Goal: Transaction & Acquisition: Obtain resource

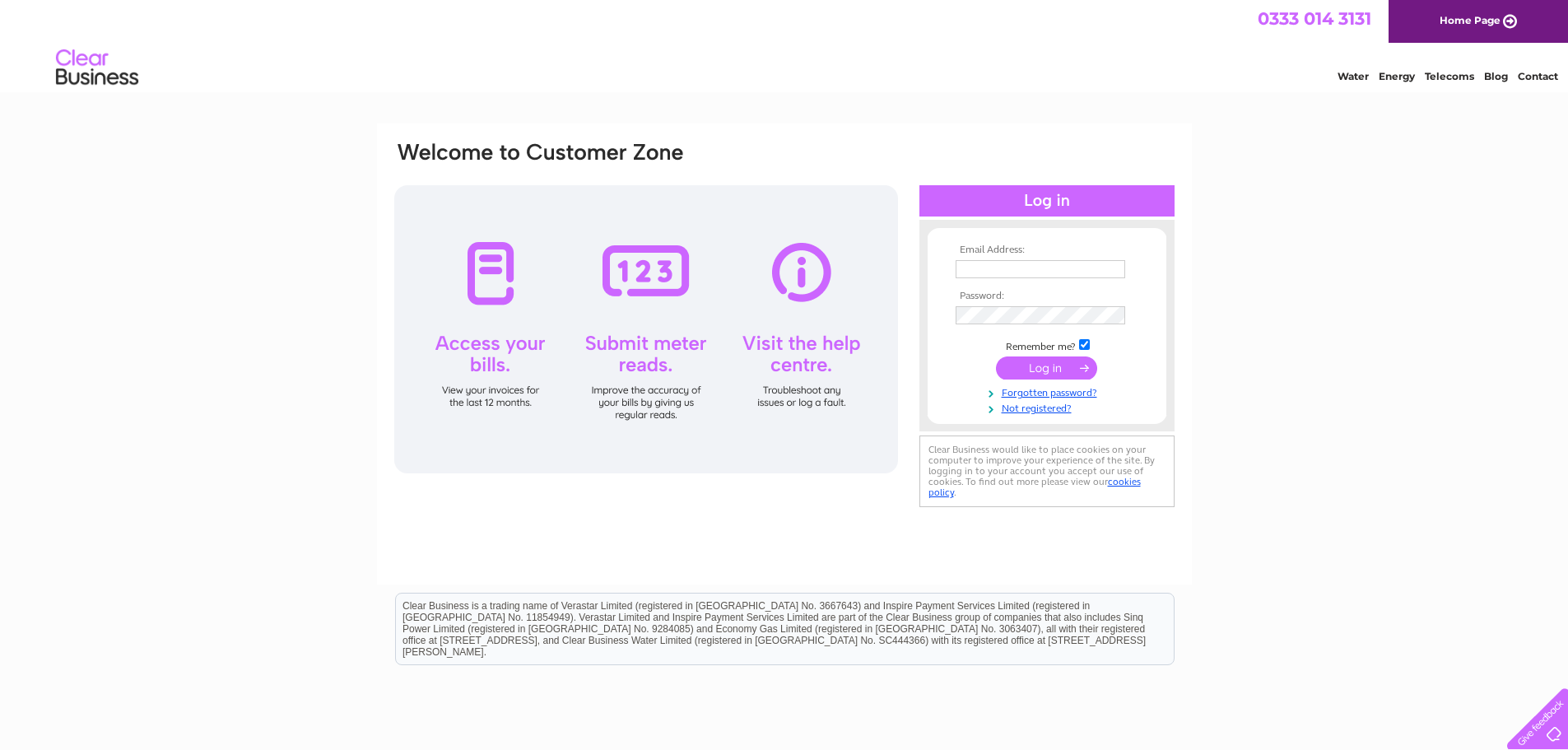
click at [1021, 257] on td at bounding box center [1047, 269] width 191 height 27
click at [1009, 271] on input "text" at bounding box center [1041, 269] width 171 height 20
click at [970, 263] on input "text" at bounding box center [1041, 269] width 171 height 20
type input "A"
type input "ampeak76@aol.com"
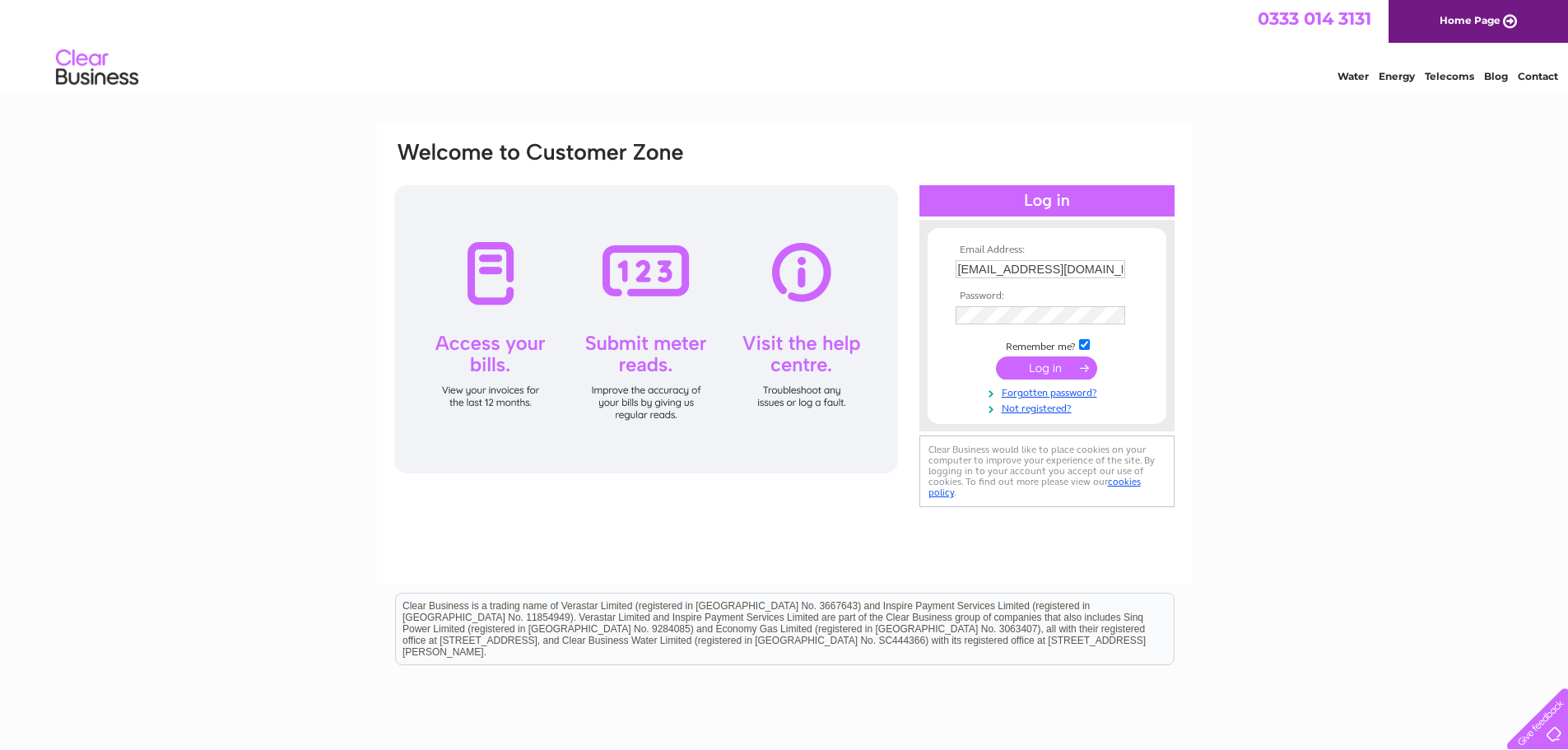
click at [1033, 377] on input "submit" at bounding box center [1047, 368] width 101 height 23
click at [1008, 364] on input "submit" at bounding box center [1047, 368] width 101 height 23
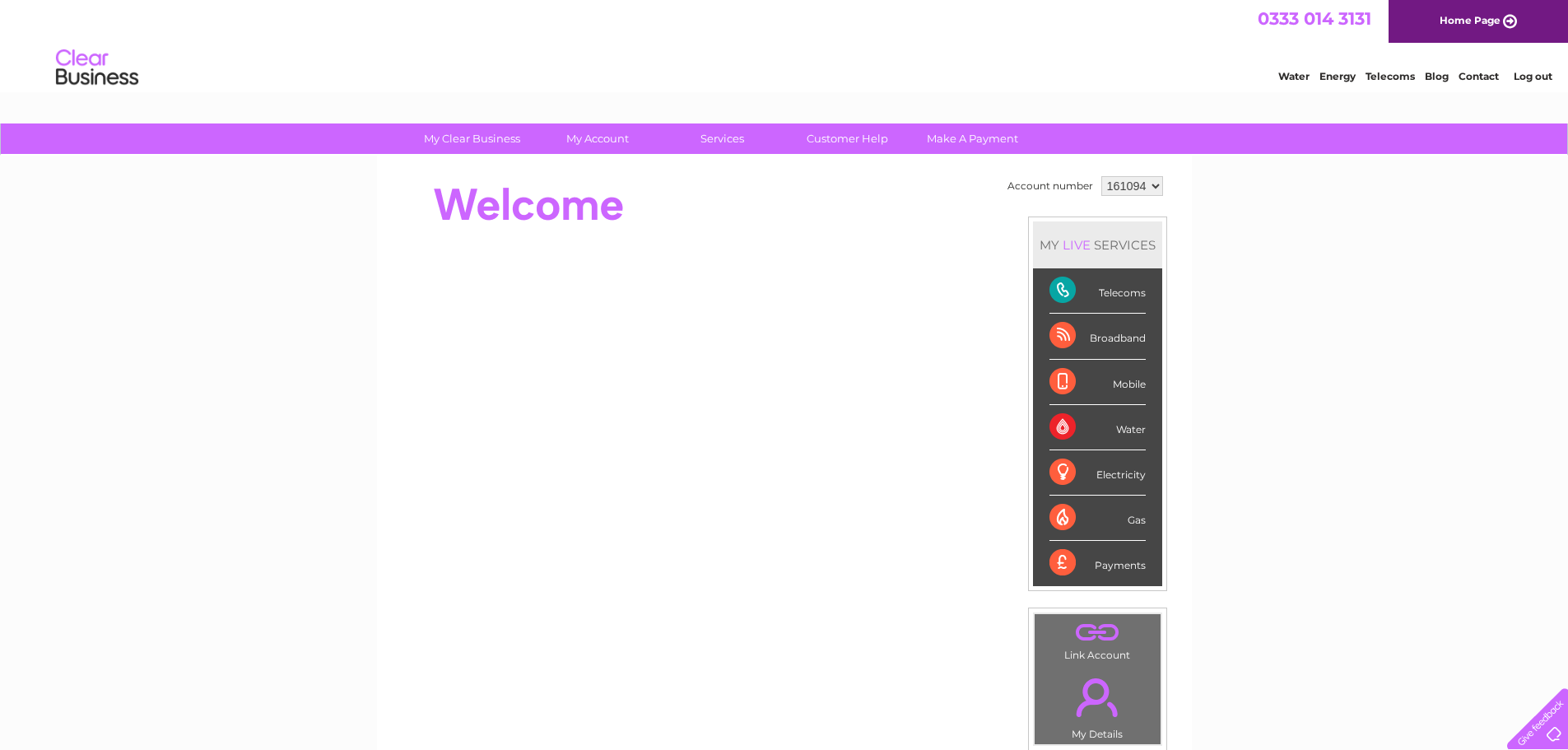
scroll to position [164, 0]
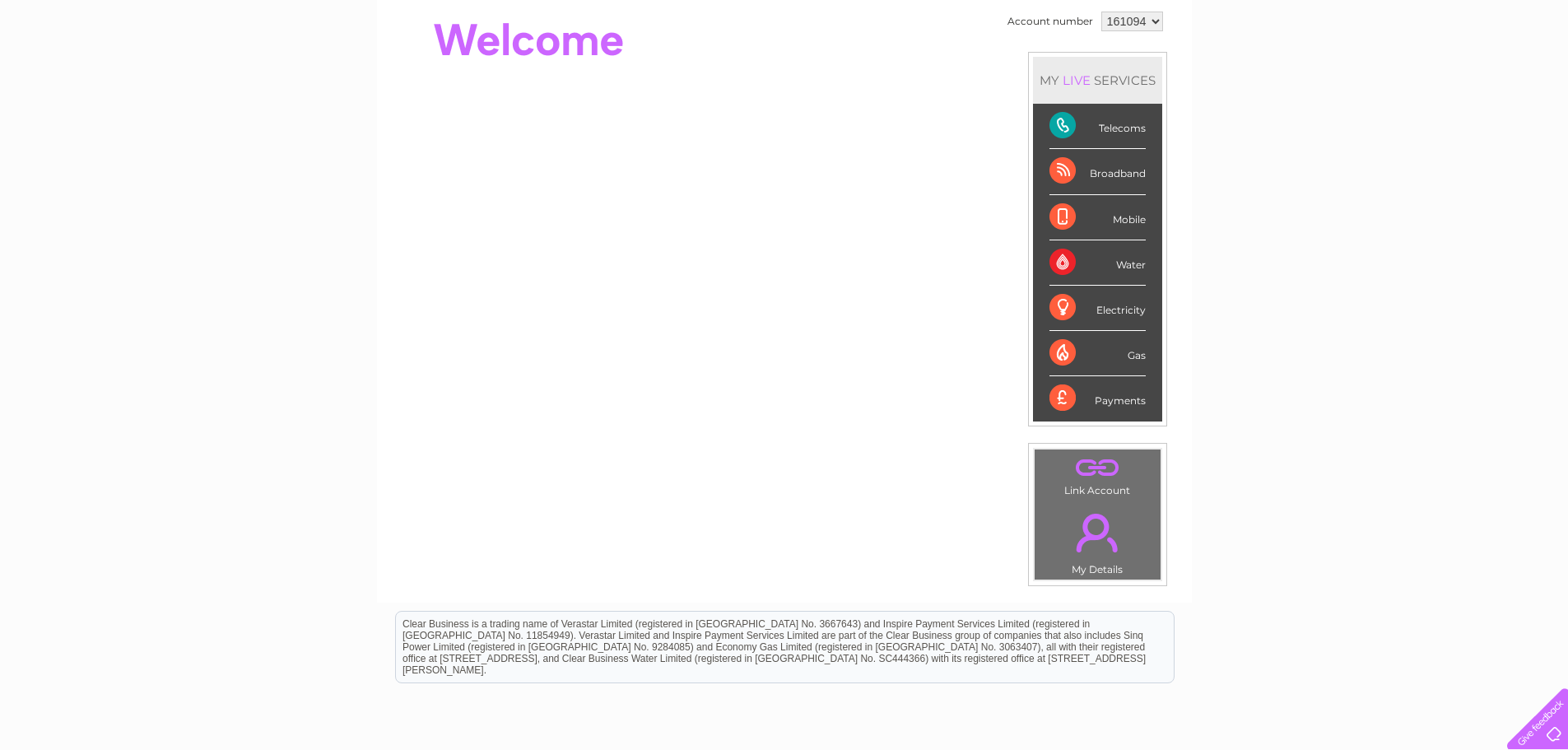
click at [1069, 129] on div "Telecoms" at bounding box center [1098, 126] width 97 height 45
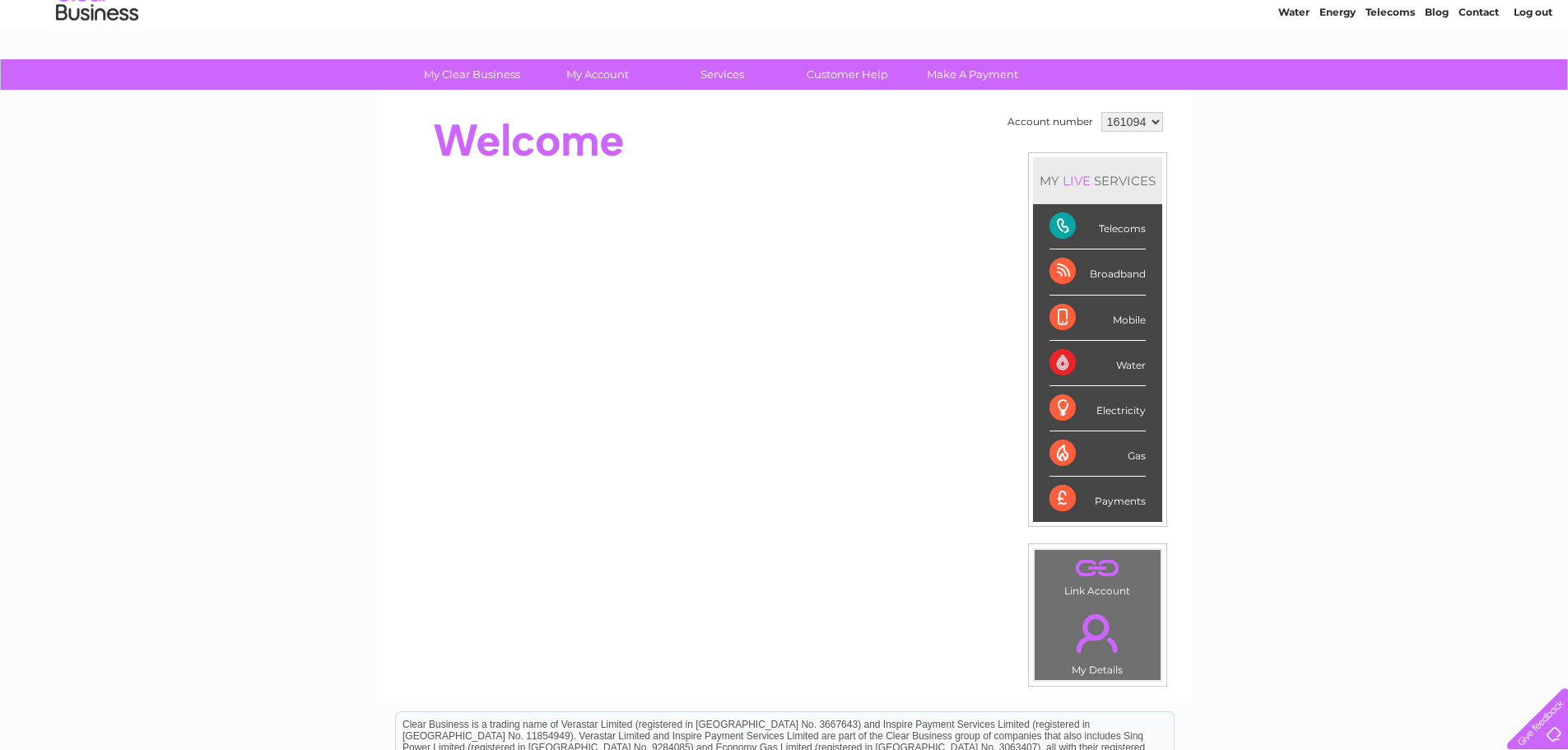
scroll to position [0, 0]
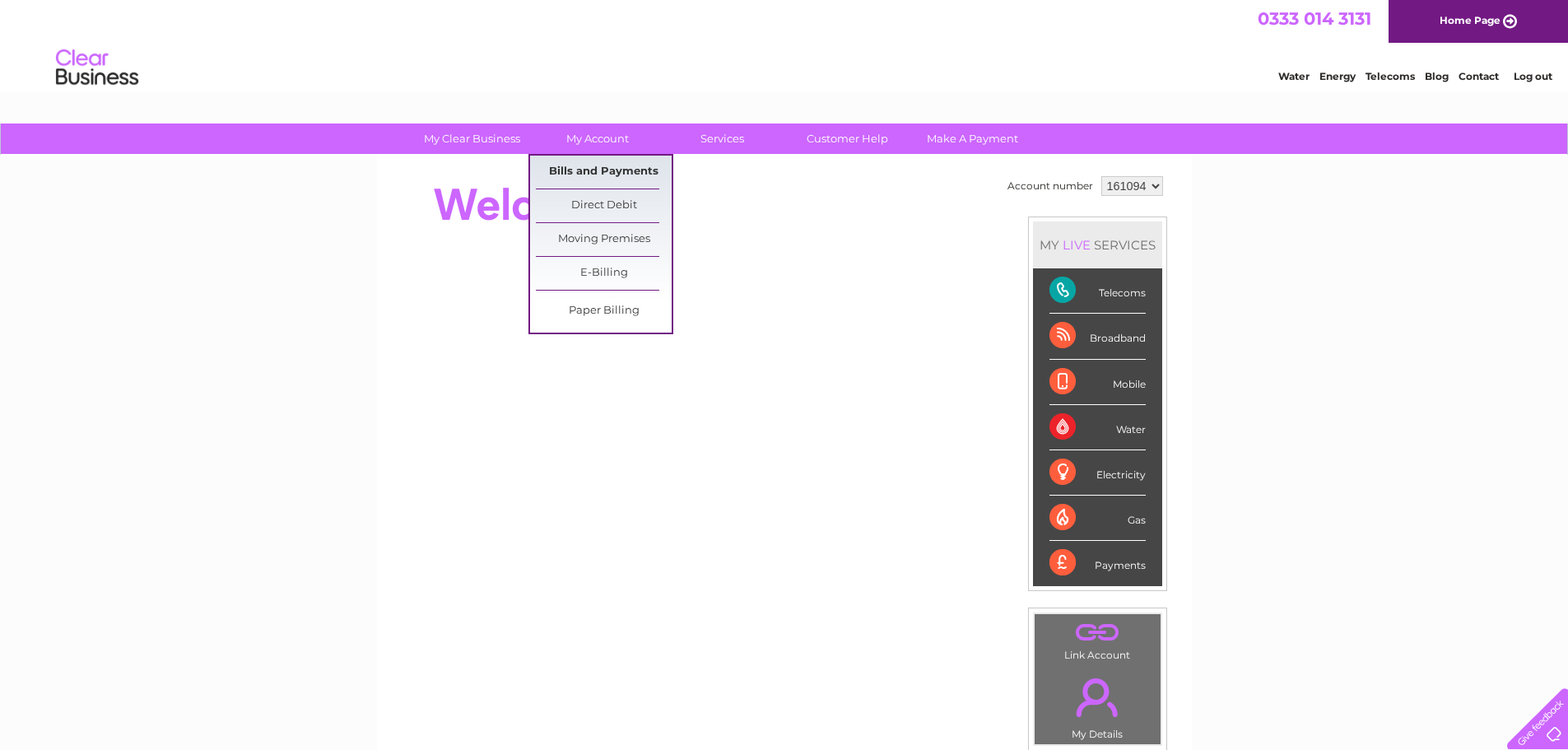
click at [592, 163] on link "Bills and Payments" at bounding box center [604, 172] width 136 height 32
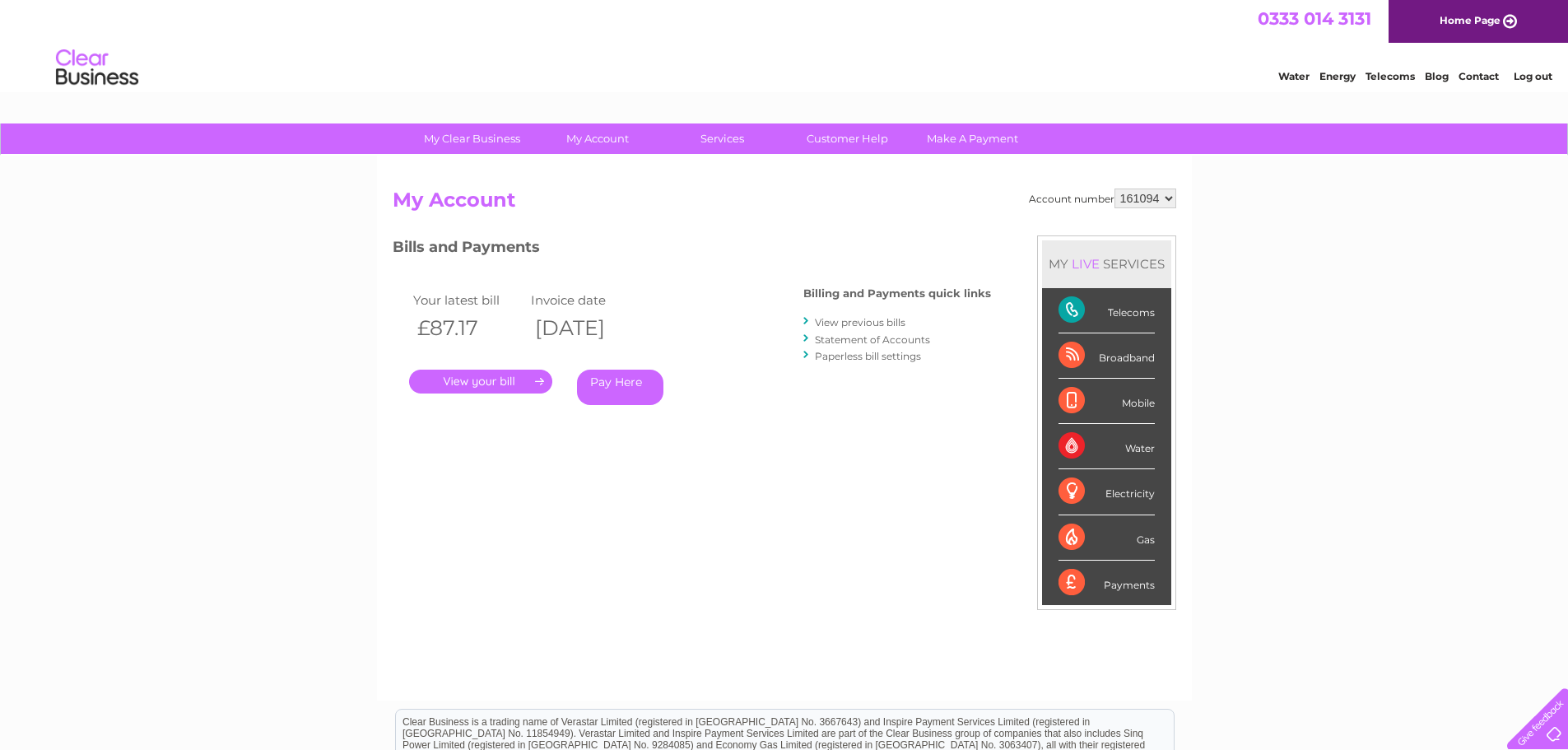
click at [501, 378] on link "." at bounding box center [481, 381] width 143 height 24
